Goal: Transaction & Acquisition: Book appointment/travel/reservation

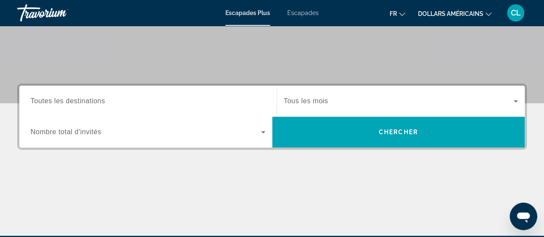
scroll to position [164, 0]
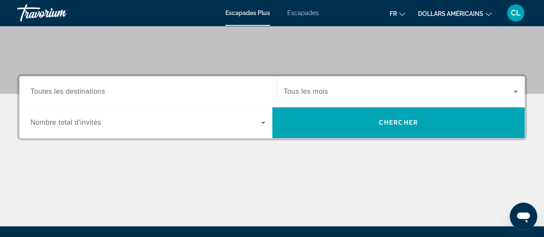
click at [52, 89] on span "Toutes les destinations" at bounding box center [68, 91] width 74 height 7
click at [52, 89] on input "Destination Toutes les destinations" at bounding box center [148, 92] width 235 height 10
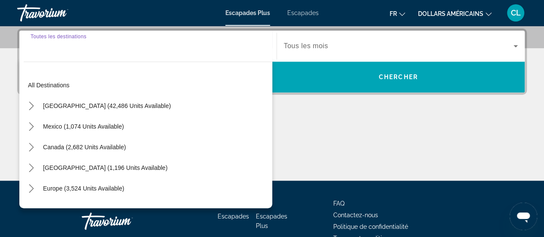
scroll to position [210, 0]
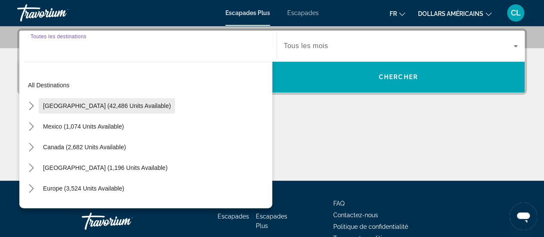
click at [57, 110] on span "Select destination: United States (42,486 units available)" at bounding box center [107, 105] width 136 height 21
type input "**********"
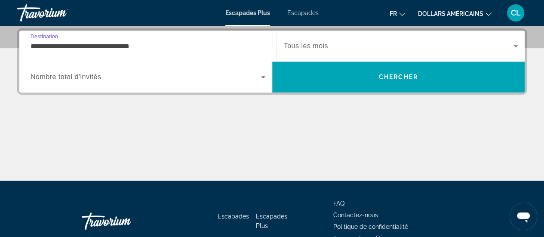
click at [51, 80] on span "Nombre total d'invités" at bounding box center [66, 76] width 71 height 7
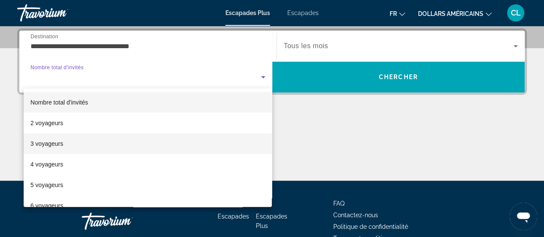
click at [41, 146] on font "3 voyageurs" at bounding box center [47, 143] width 33 height 7
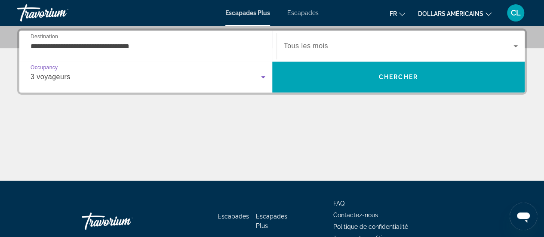
click at [519, 45] on icon "Widget de recherche" at bounding box center [515, 46] width 10 height 10
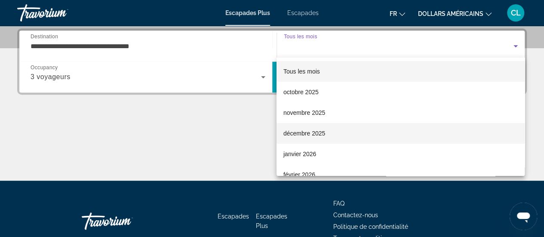
click at [324, 137] on span "décembre 2025" at bounding box center [304, 133] width 42 height 10
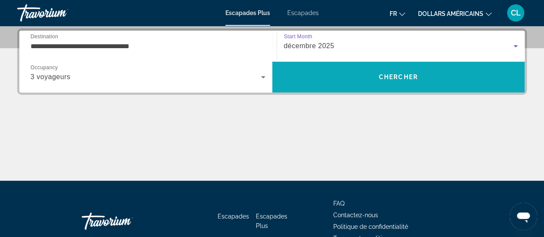
click at [420, 75] on span "Recherche" at bounding box center [398, 77] width 253 height 21
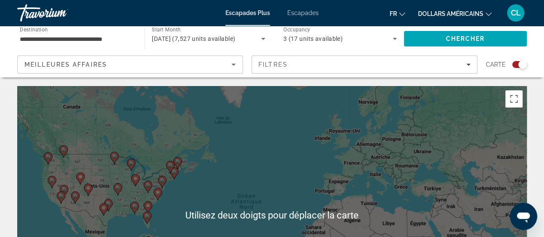
click at [122, 39] on input "**********" at bounding box center [77, 39] width 114 height 10
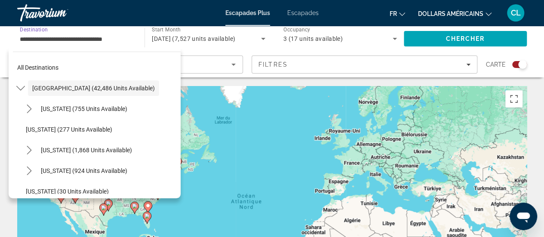
scroll to position [20, 0]
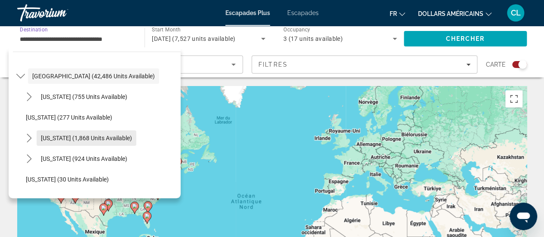
click at [114, 139] on span "[US_STATE] (1,868 units available)" at bounding box center [86, 138] width 91 height 7
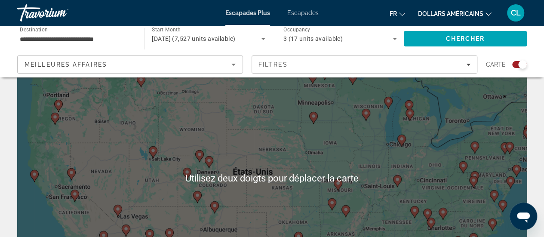
scroll to position [44, 0]
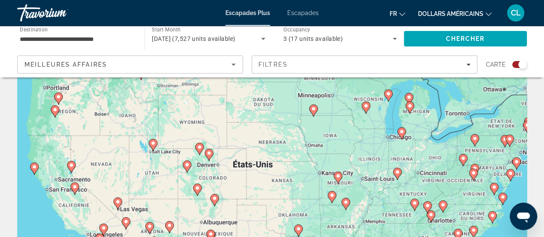
click at [53, 197] on div "Pour activer le glissement avec le clavier, appuyez sur Alt+Entrée. Une fois ce…" at bounding box center [272, 171] width 510 height 258
click at [76, 192] on div "Pour activer le glissement avec le clavier, appuyez sur Alt+Entrée. Une fois ce…" at bounding box center [272, 171] width 510 height 258
type input "**********"
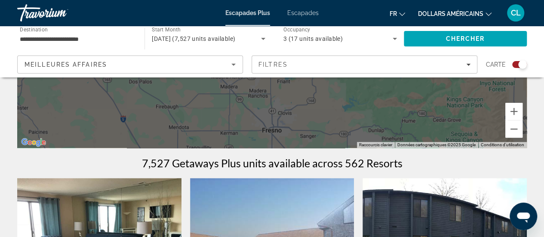
scroll to position [0, 0]
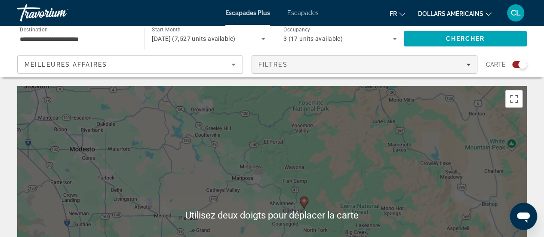
click at [343, 67] on div "Filtres" at bounding box center [364, 64] width 212 height 7
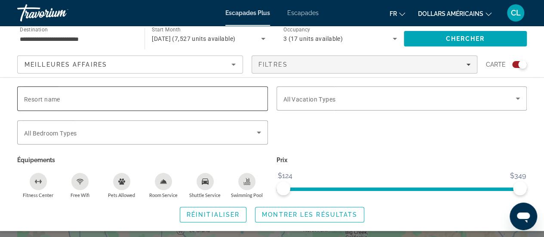
click at [45, 99] on span "Resort name" at bounding box center [42, 99] width 36 height 7
click at [45, 99] on input "Resort name" at bounding box center [142, 99] width 237 height 10
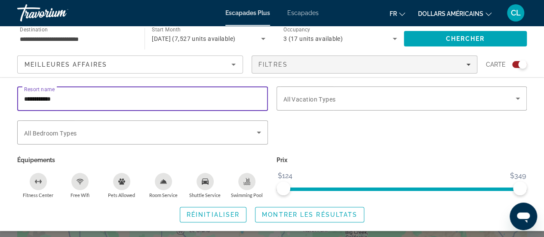
type input "**********"
click at [329, 218] on span "Search widget" at bounding box center [309, 214] width 108 height 21
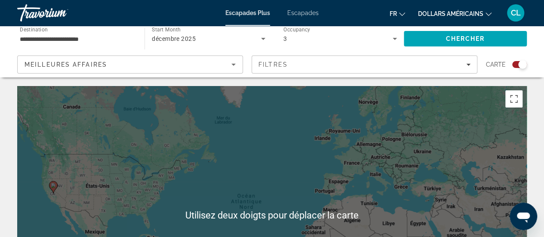
click at [238, 65] on icon "Sort by" at bounding box center [233, 64] width 10 height 10
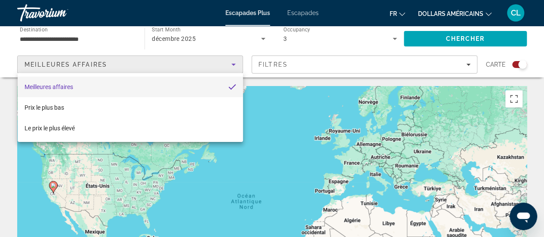
click at [83, 88] on mat-option "Meilleures affaires" at bounding box center [130, 87] width 225 height 21
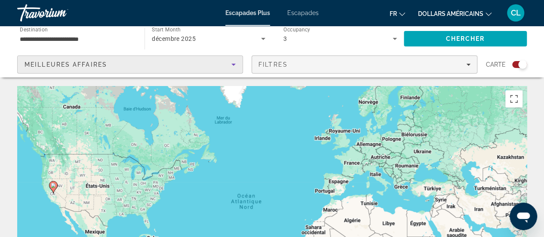
click at [469, 65] on icon "Filters" at bounding box center [468, 65] width 4 height 2
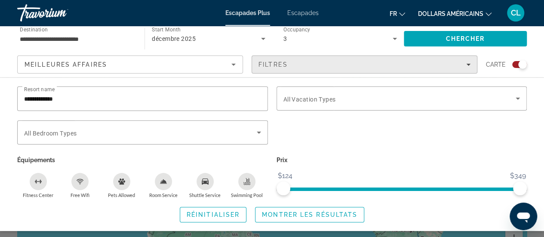
scroll to position [65, 0]
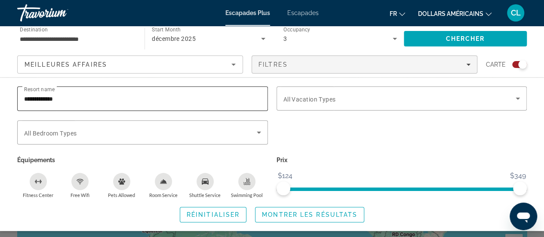
click at [74, 101] on input "**********" at bounding box center [142, 99] width 237 height 10
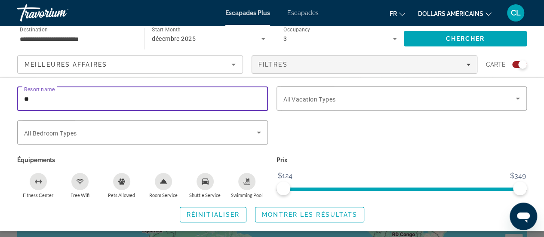
type input "*"
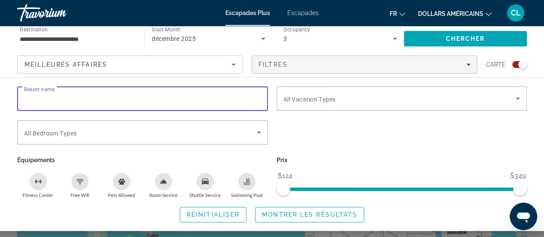
scroll to position [0, 0]
click at [473, 41] on span "Chercher" at bounding box center [465, 38] width 39 height 7
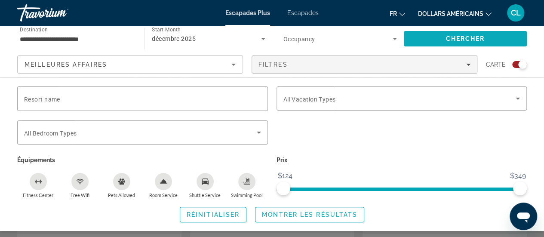
scroll to position [691, 0]
click at [473, 40] on span "Chercher" at bounding box center [465, 38] width 39 height 7
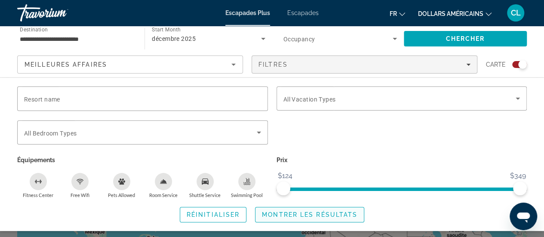
click at [298, 214] on span "Montrer les résultats" at bounding box center [309, 214] width 95 height 7
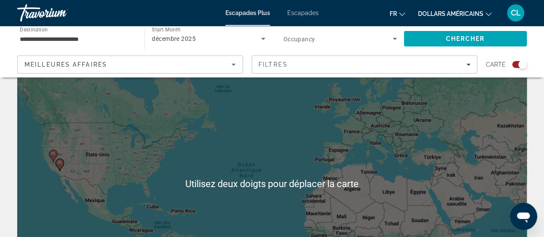
scroll to position [31, 0]
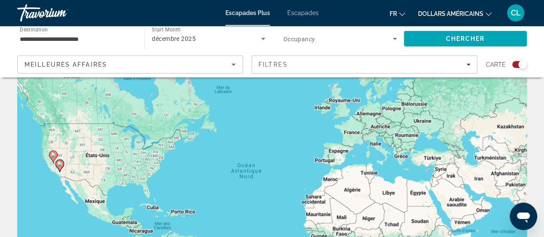
click at [53, 154] on div "Pour activer le glissement avec le clavier, appuyez sur Alt+Entrée. Une fois ce…" at bounding box center [272, 184] width 510 height 258
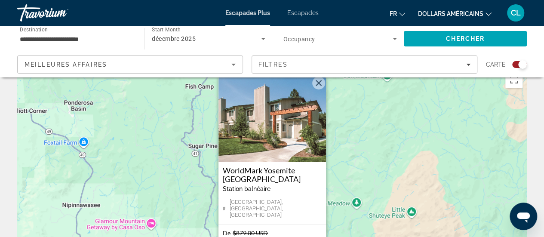
scroll to position [15, 0]
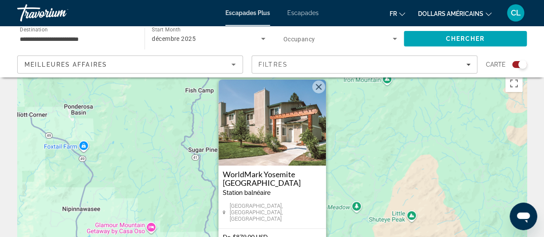
click at [321, 90] on button "Fermer" at bounding box center [318, 86] width 13 height 13
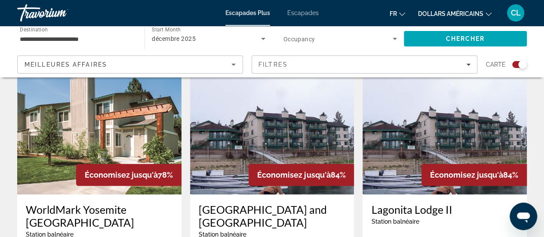
scroll to position [320, 0]
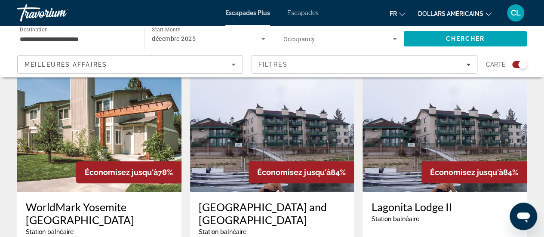
click at [129, 123] on img "Contenu principal" at bounding box center [99, 123] width 164 height 138
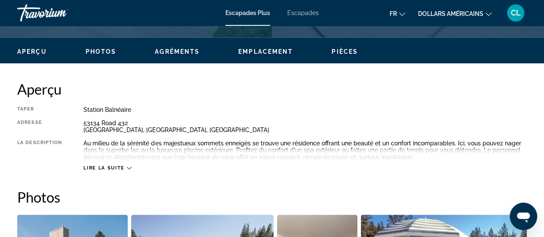
scroll to position [397, 0]
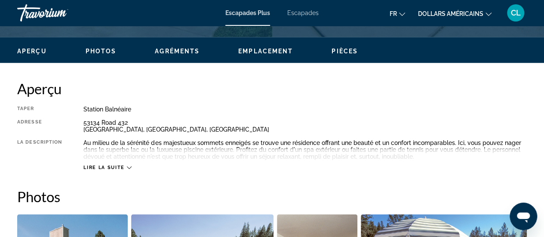
click at [115, 169] on span "Lire la suite" at bounding box center [103, 168] width 41 height 6
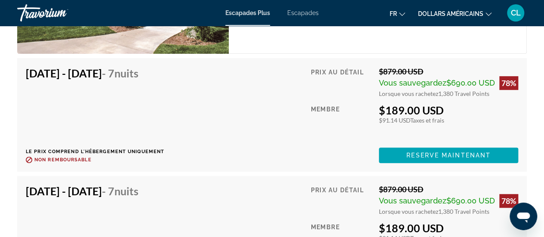
scroll to position [1867, 0]
